Goal: Transaction & Acquisition: Book appointment/travel/reservation

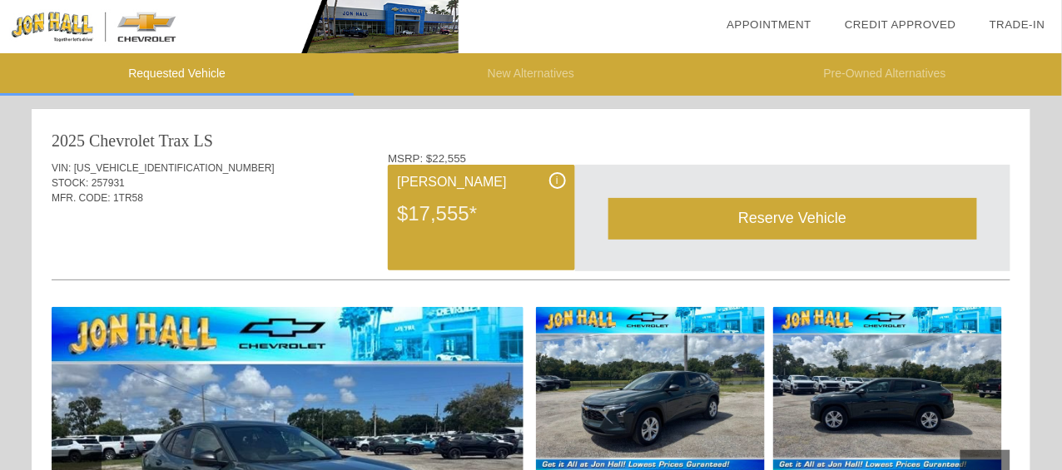
click at [54, 32] on img at bounding box center [229, 26] width 458 height 53
click at [793, 219] on div "Reserve Vehicle" at bounding box center [792, 218] width 369 height 41
click at [762, 217] on div "Reserve Vehicle" at bounding box center [792, 218] width 369 height 41
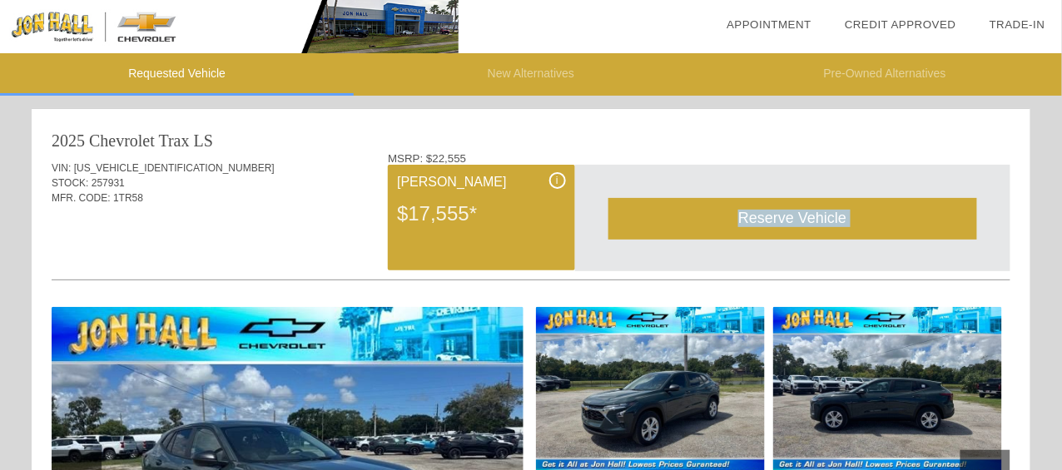
click at [718, 216] on div "Reserve Vehicle" at bounding box center [792, 218] width 369 height 41
click at [678, 223] on div "Reserve Vehicle" at bounding box center [792, 218] width 369 height 41
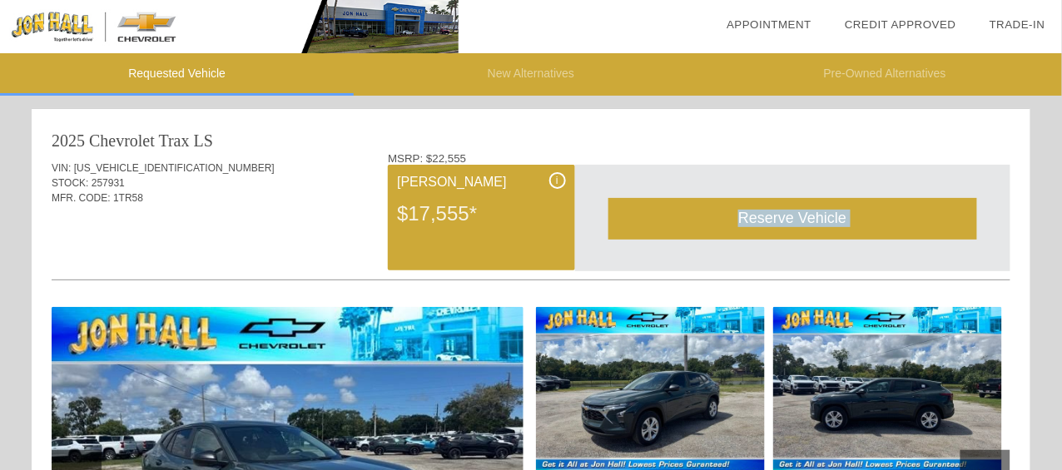
click at [483, 211] on div "$17,555*" at bounding box center [481, 213] width 168 height 43
click at [469, 219] on div "$17,555*" at bounding box center [481, 213] width 168 height 43
click at [671, 216] on div "Reserve Vehicle" at bounding box center [792, 218] width 369 height 41
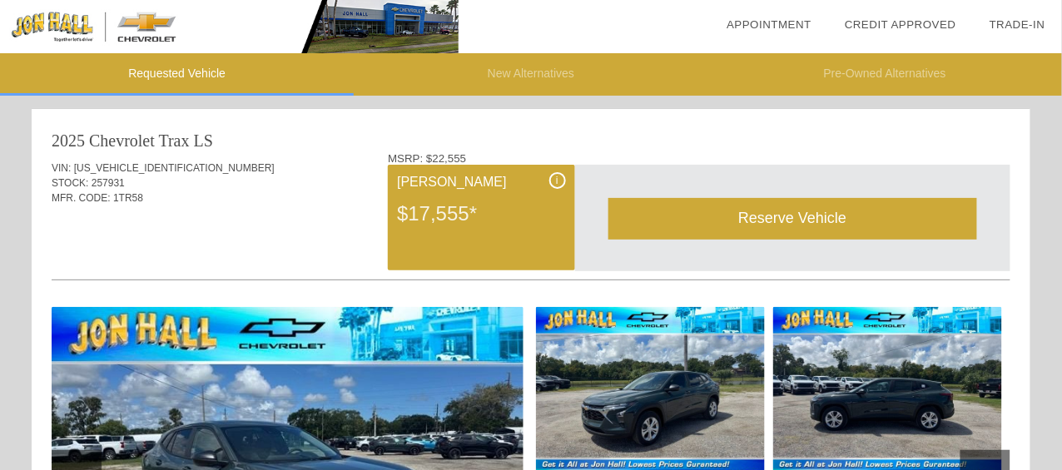
click at [457, 205] on div "$17,555*" at bounding box center [481, 213] width 168 height 43
click at [557, 181] on span "i" at bounding box center [557, 181] width 2 height 12
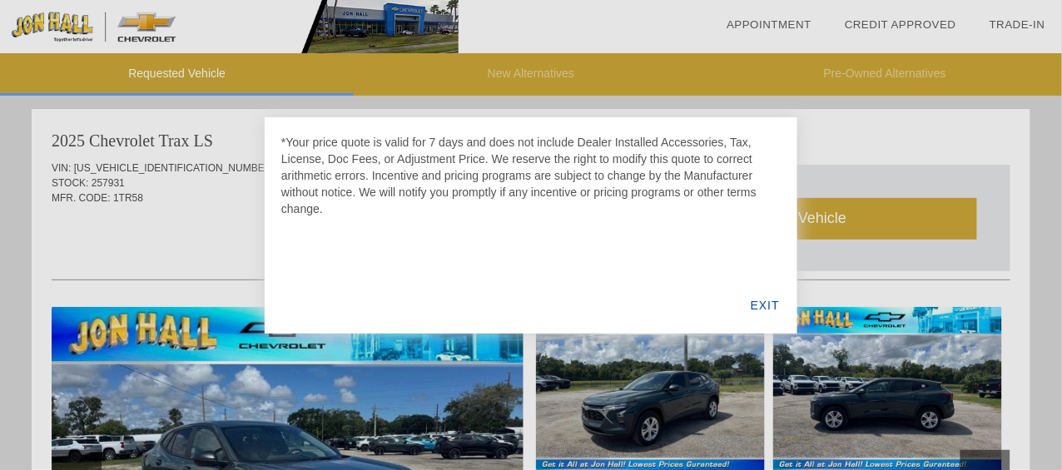
click at [213, 207] on div at bounding box center [531, 235] width 1062 height 470
click at [773, 307] on div "EXIT" at bounding box center [765, 305] width 64 height 57
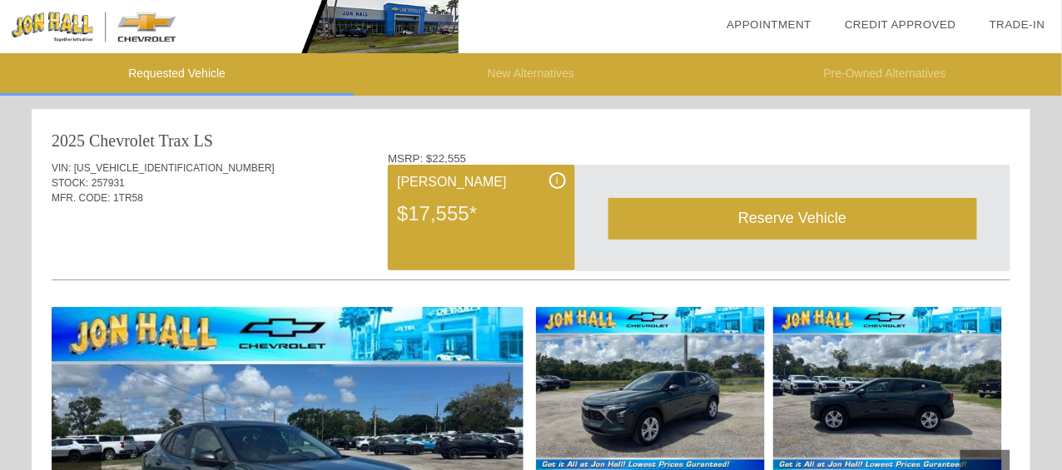
click at [176, 206] on div "VIN: [US_VEHICLE_IDENTIFICATION_NUMBER] STOCK: 257931 MFR. CODE: 1TR58" at bounding box center [531, 191] width 959 height 78
